Goal: Check status: Check status

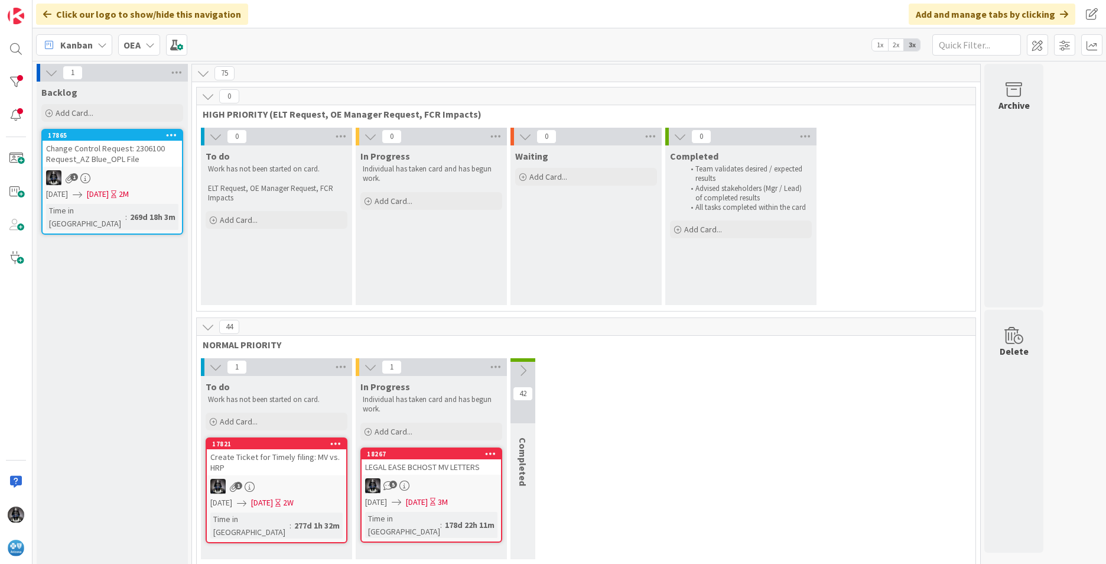
click at [103, 47] on icon at bounding box center [102, 44] width 9 height 9
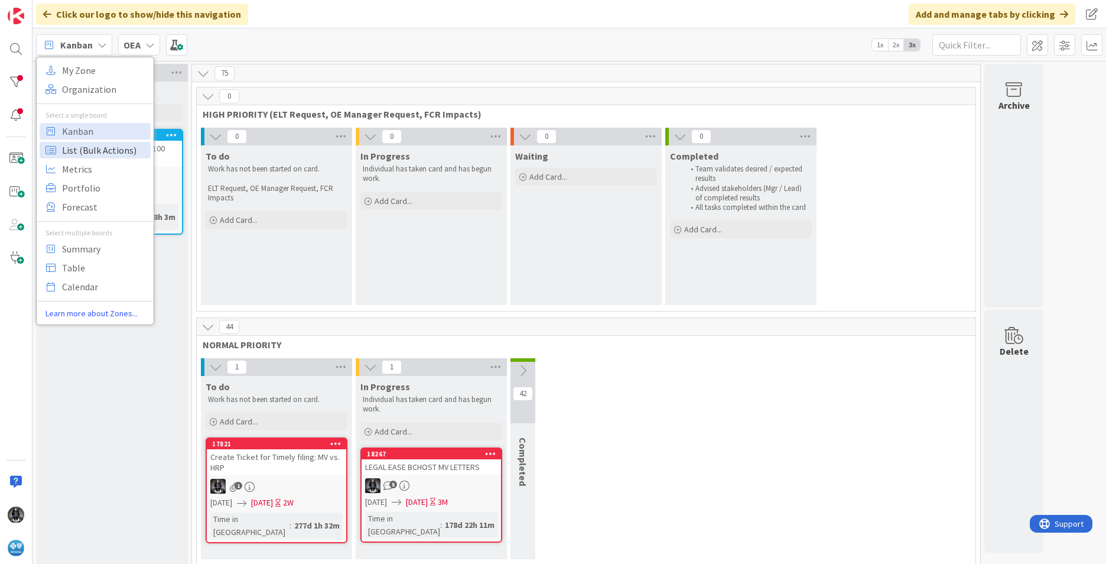
click at [73, 152] on span "List (Bulk Actions)" at bounding box center [104, 150] width 85 height 18
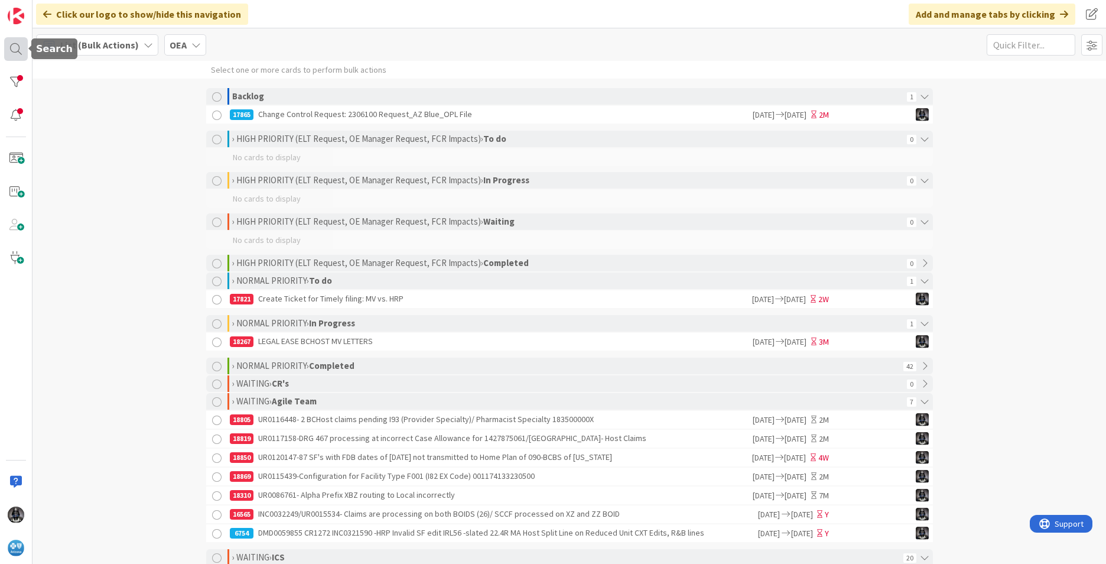
click at [14, 47] on div at bounding box center [16, 49] width 24 height 24
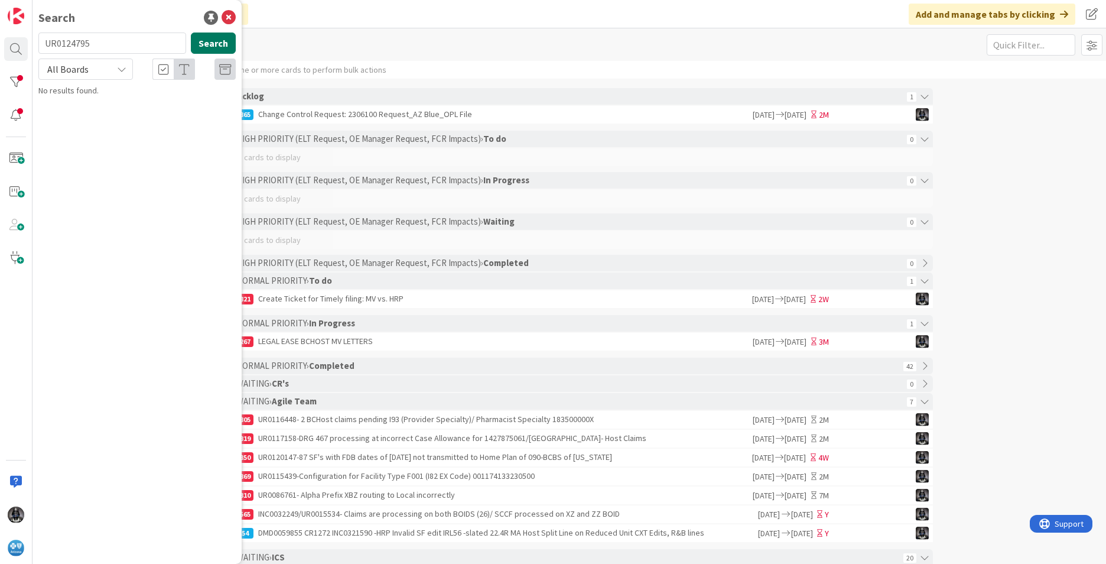
type input "UR0124795"
click at [215, 45] on button "Search" at bounding box center [213, 43] width 45 height 21
click at [124, 108] on mark "UR0124795" at bounding box center [104, 104] width 43 height 12
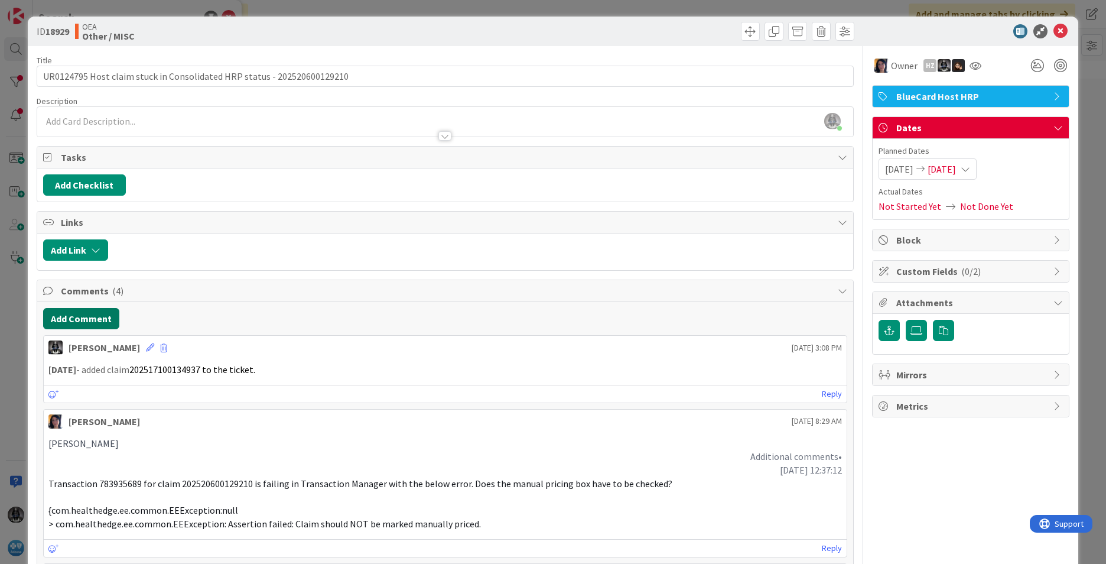
click at [69, 317] on button "Add Comment" at bounding box center [81, 318] width 76 height 21
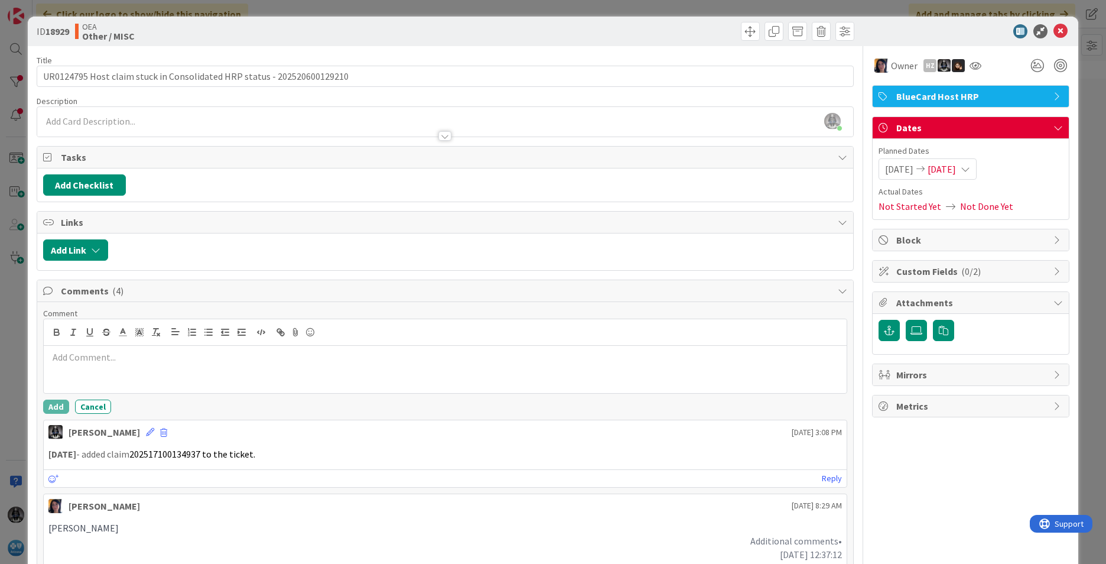
click at [74, 360] on p at bounding box center [445, 357] width 794 height 14
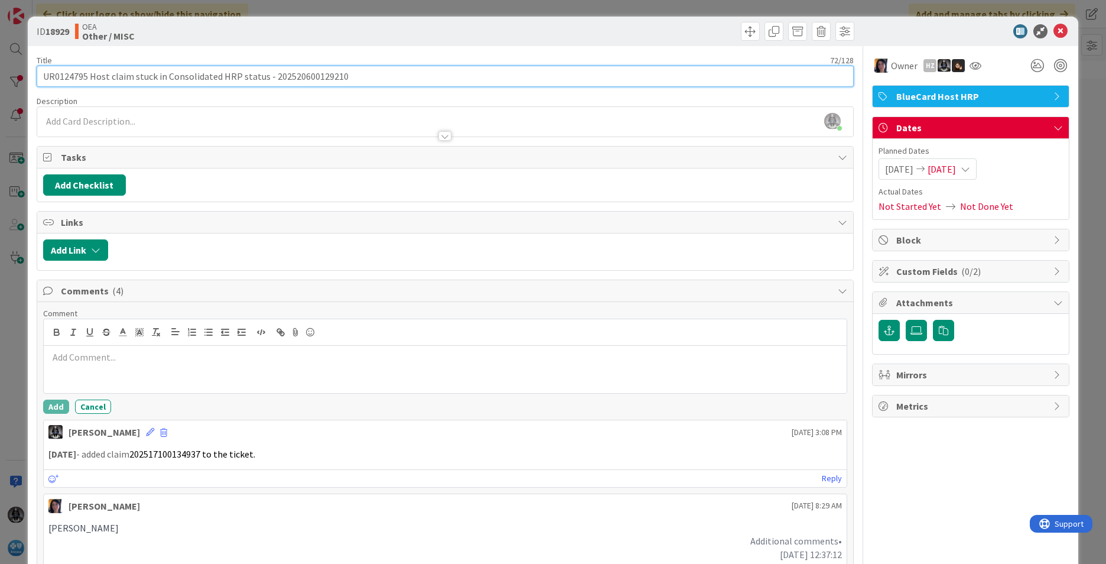
click at [58, 75] on input "UR0124795 Host claim stuck in Consolidated HRP status - 202520600129210" at bounding box center [445, 76] width 817 height 21
